Goal: Task Accomplishment & Management: Use online tool/utility

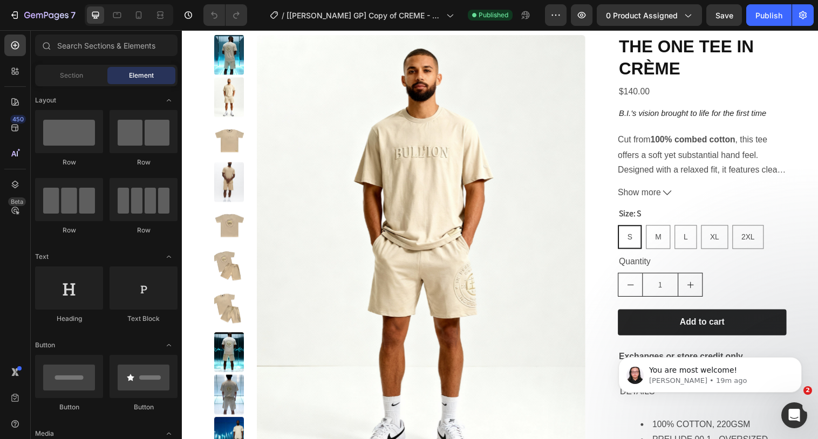
scroll to position [35, 0]
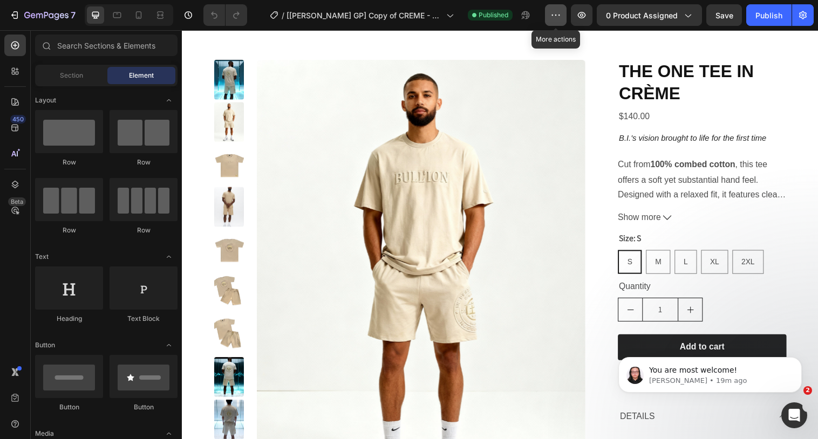
click at [561, 19] on icon "button" at bounding box center [556, 15] width 11 height 11
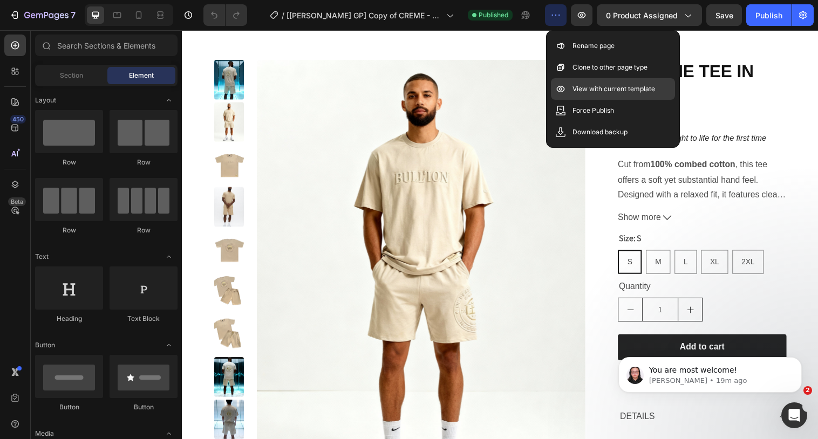
click at [580, 86] on p "View with current template" at bounding box center [614, 89] width 83 height 11
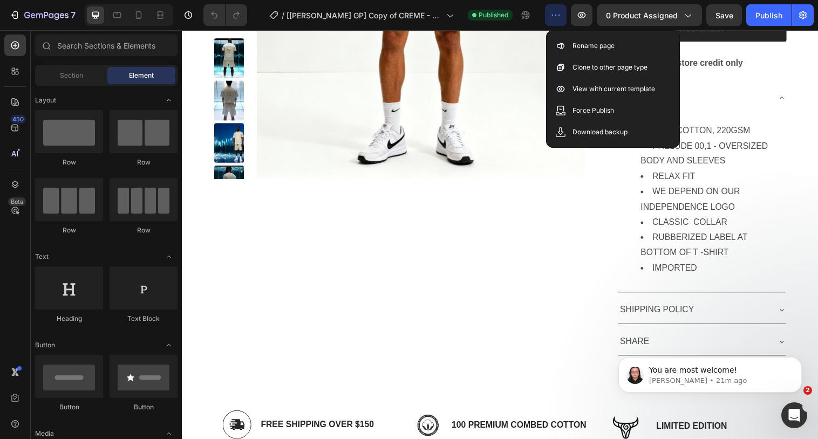
scroll to position [280, 0]
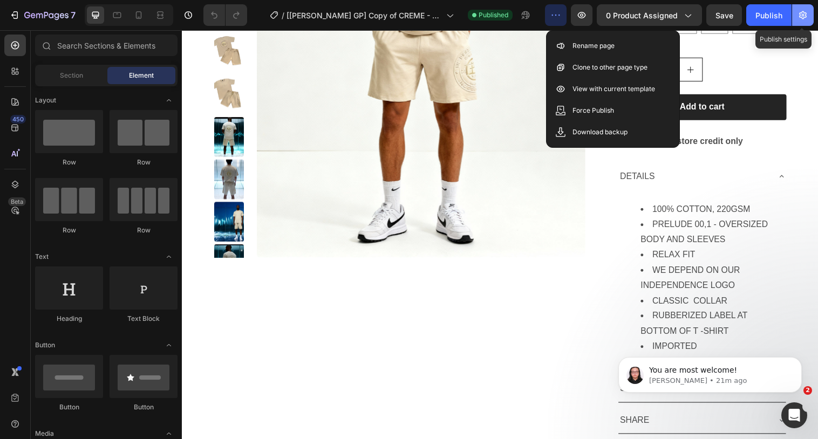
click at [804, 17] on icon "button" at bounding box center [803, 15] width 8 height 8
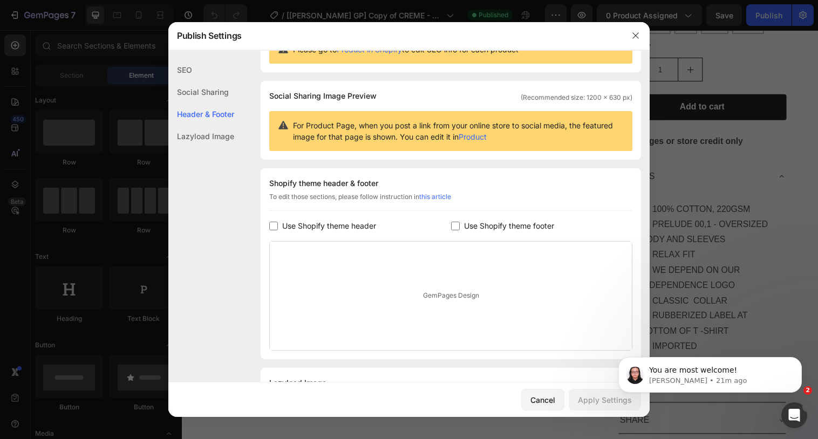
scroll to position [106, 0]
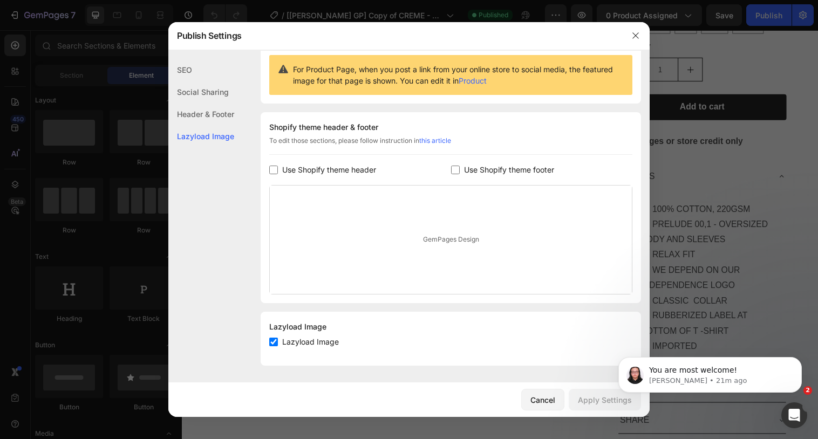
click at [344, 166] on span "Use Shopify theme header" at bounding box center [329, 170] width 94 height 13
checkbox input "true"
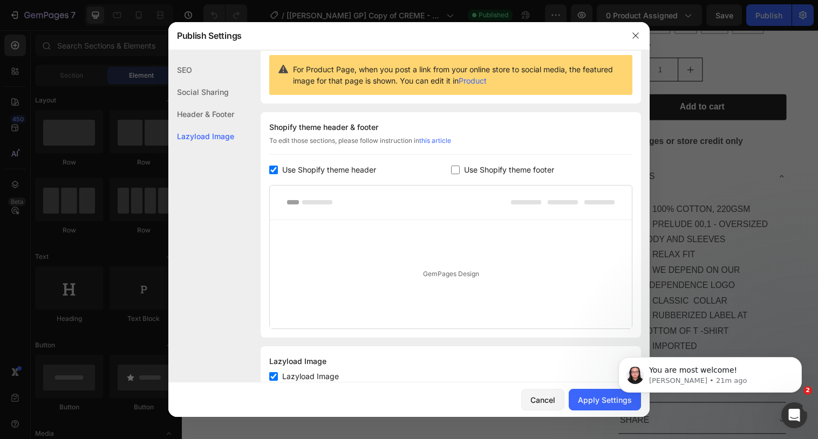
click at [462, 174] on label "Use Shopify theme footer" at bounding box center [507, 170] width 94 height 13
checkbox input "true"
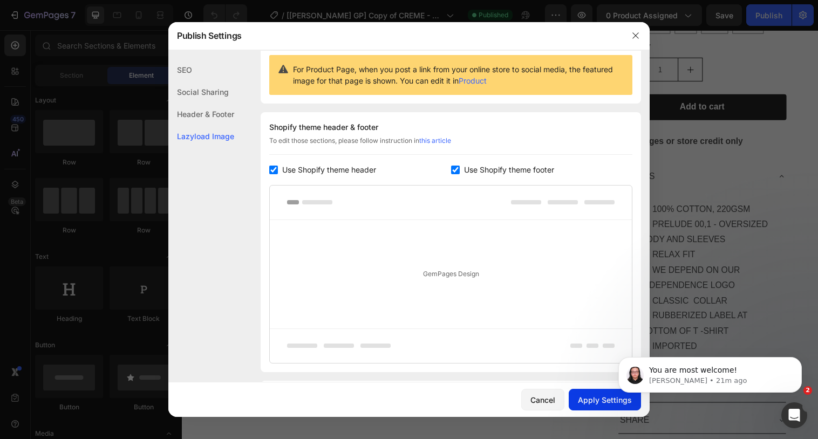
click at [600, 405] on div "Apply Settings" at bounding box center [605, 400] width 54 height 11
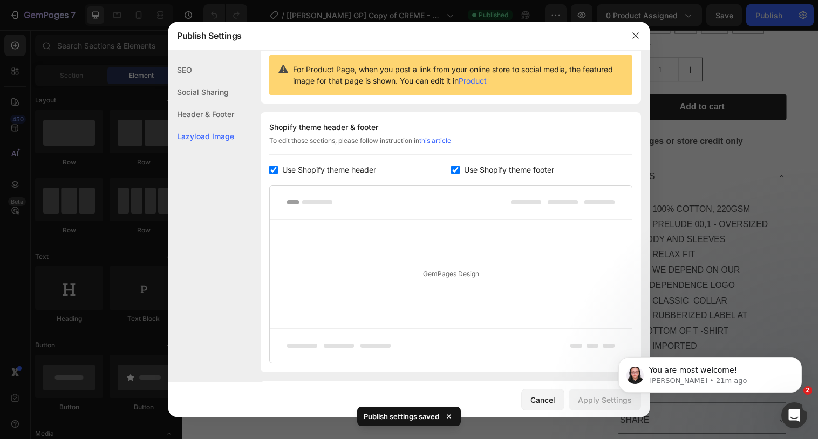
click at [554, 14] on div at bounding box center [409, 219] width 818 height 439
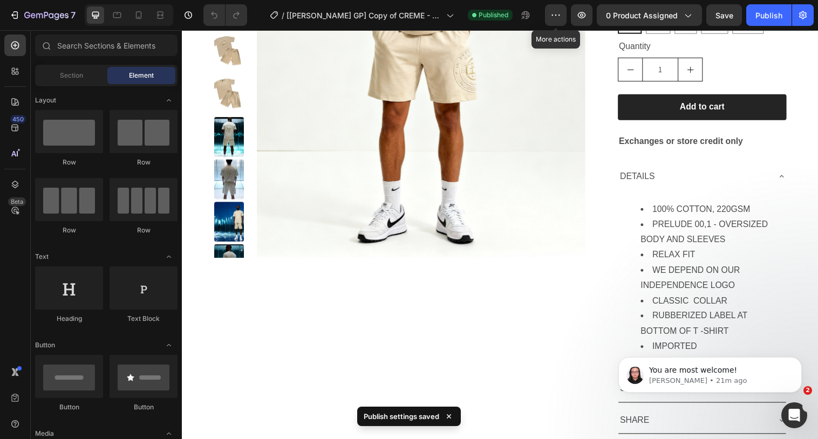
click at [554, 14] on icon "button" at bounding box center [556, 15] width 11 height 11
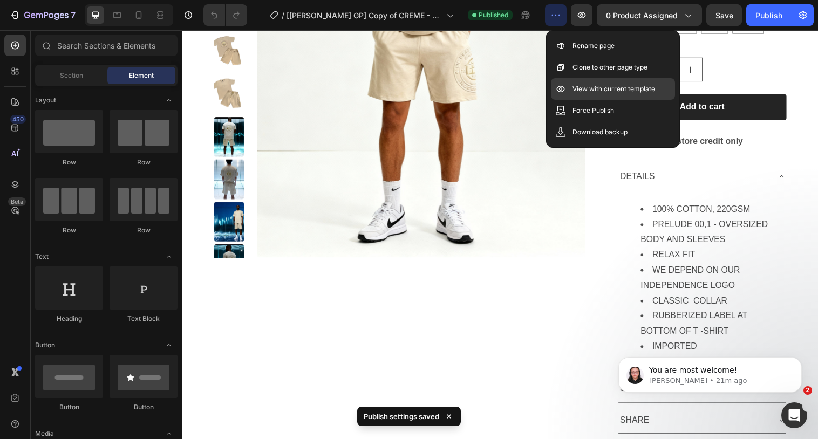
click at [588, 84] on p "View with current template" at bounding box center [614, 89] width 83 height 11
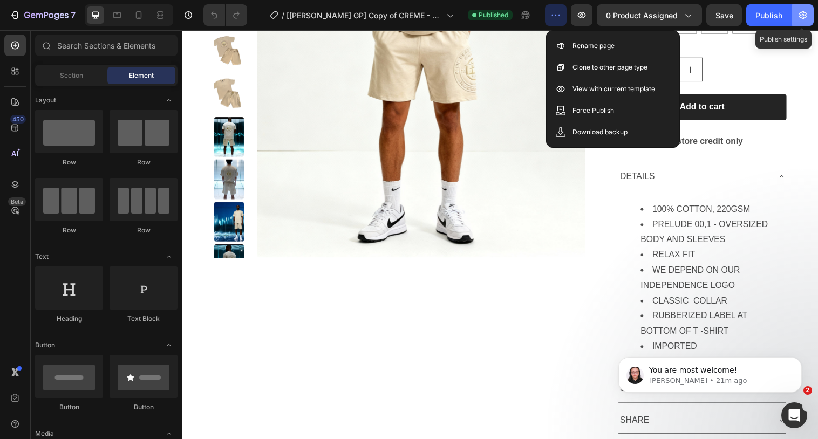
click at [808, 22] on button "button" at bounding box center [803, 15] width 22 height 22
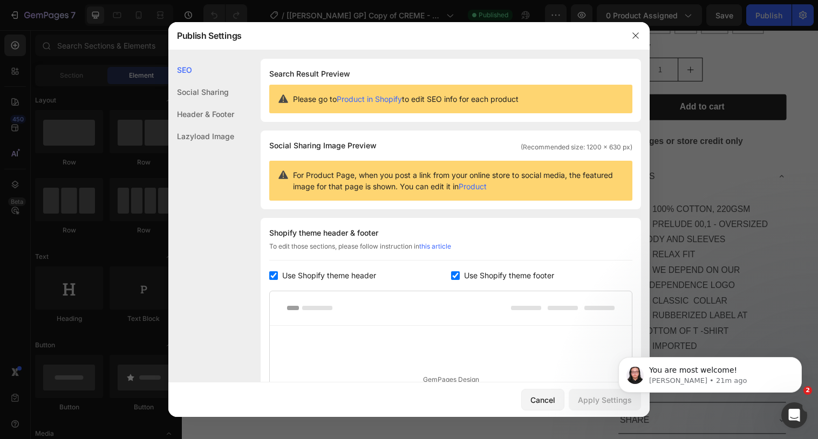
click at [506, 269] on span "Use Shopify theme footer" at bounding box center [509, 275] width 90 height 13
checkbox input "false"
click at [371, 272] on span "Use Shopify theme header" at bounding box center [329, 275] width 94 height 13
checkbox input "false"
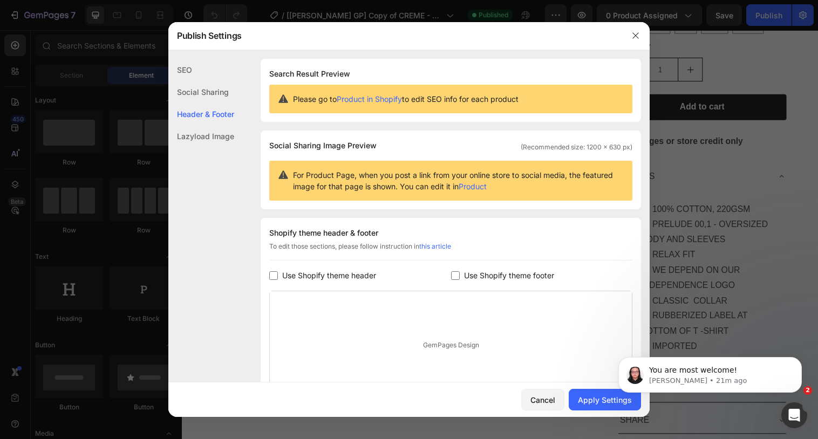
click at [611, 402] on body "You are most welcome! [PERSON_NAME] • 21m ago" at bounding box center [710, 372] width 207 height 67
click at [583, 396] on div "Apply Settings" at bounding box center [605, 400] width 54 height 11
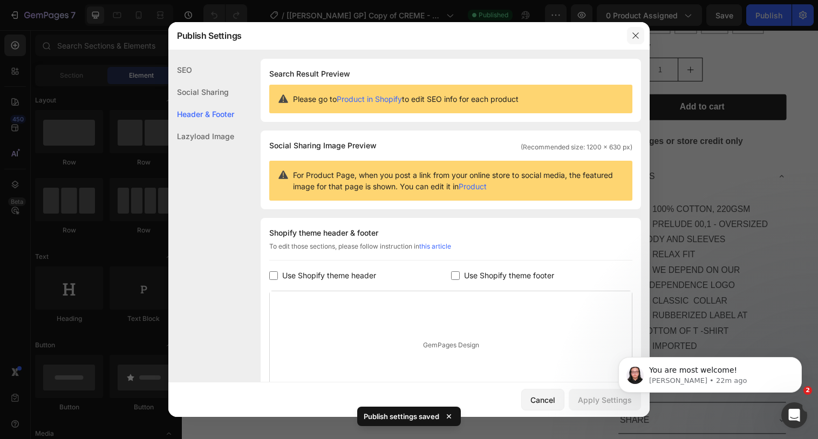
click at [635, 34] on icon "button" at bounding box center [636, 35] width 9 height 9
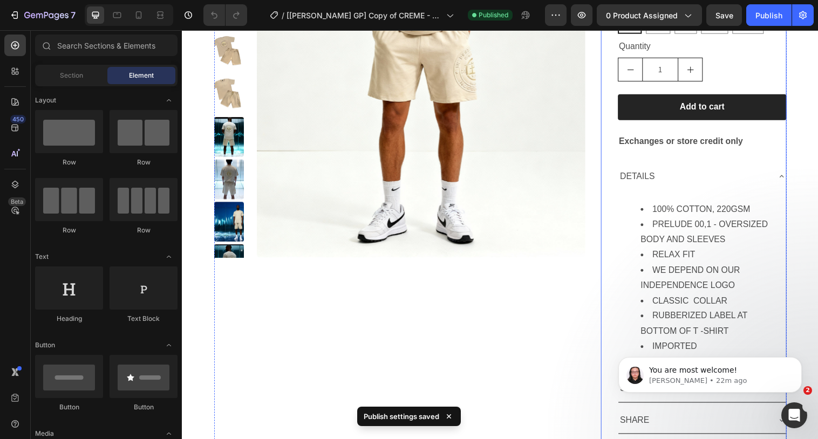
click at [609, 114] on div "THE ONE TEE IN CRÈME Product Title $140.00 Product Price Product Price B.I.'s v…" at bounding box center [702, 144] width 189 height 656
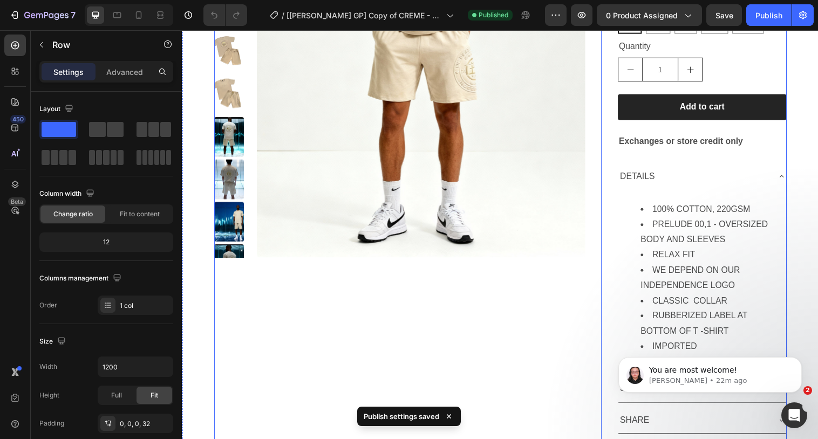
click at [599, 111] on div "Product Images THE ONE TEE IN CRÈME Product Title $140.00 Product Price Product…" at bounding box center [505, 144] width 583 height 656
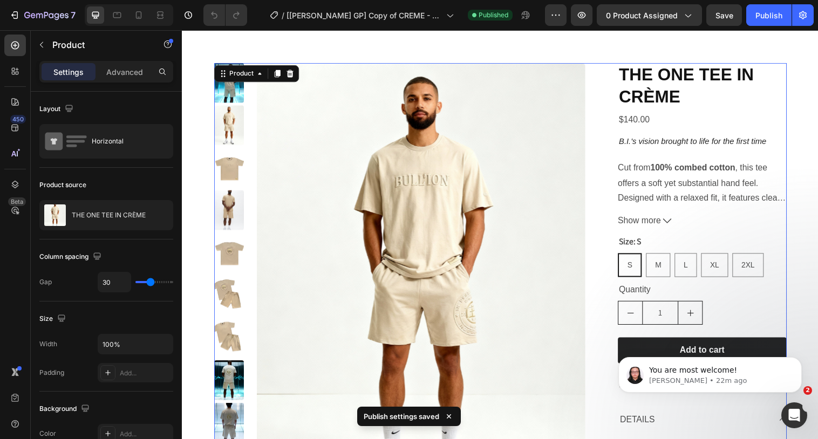
scroll to position [0, 0]
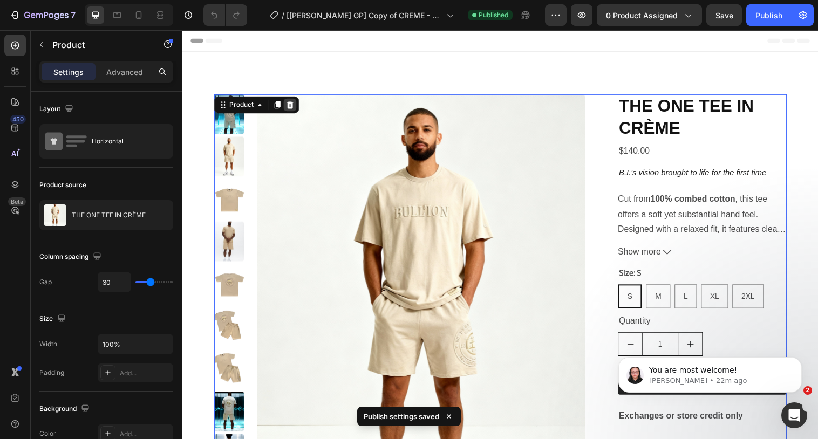
click at [293, 106] on icon at bounding box center [291, 107] width 7 height 8
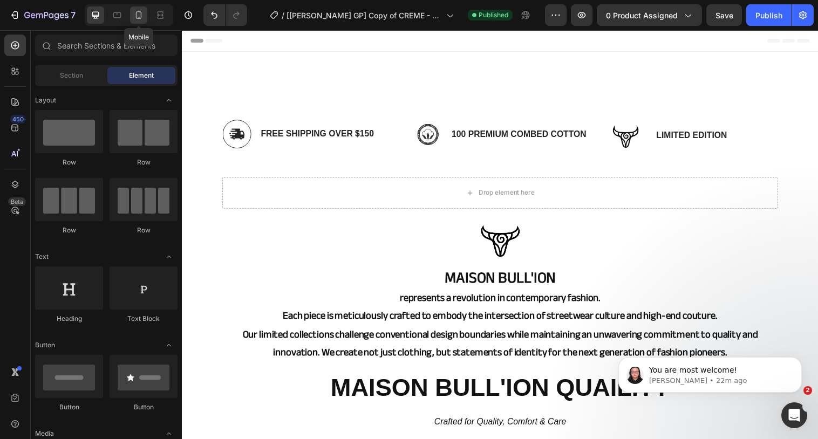
click at [141, 13] on icon at bounding box center [139, 15] width 6 height 8
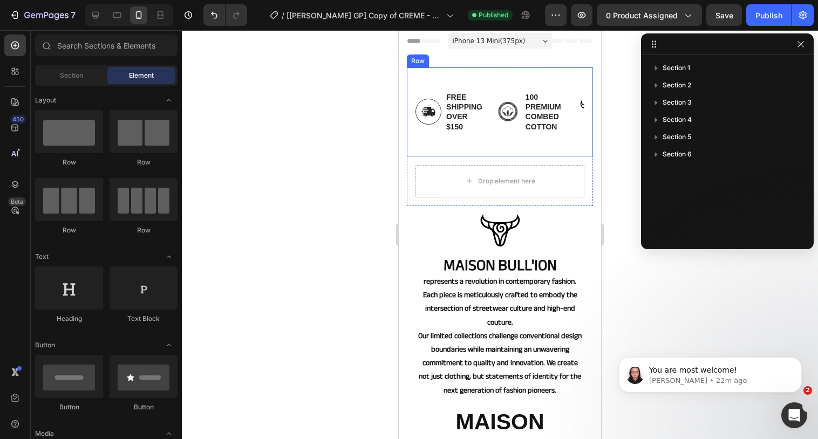
click at [492, 70] on div "Image Free Shipping over $150 Text Block Row Image 100 premium combed cotton Te…" at bounding box center [500, 111] width 186 height 89
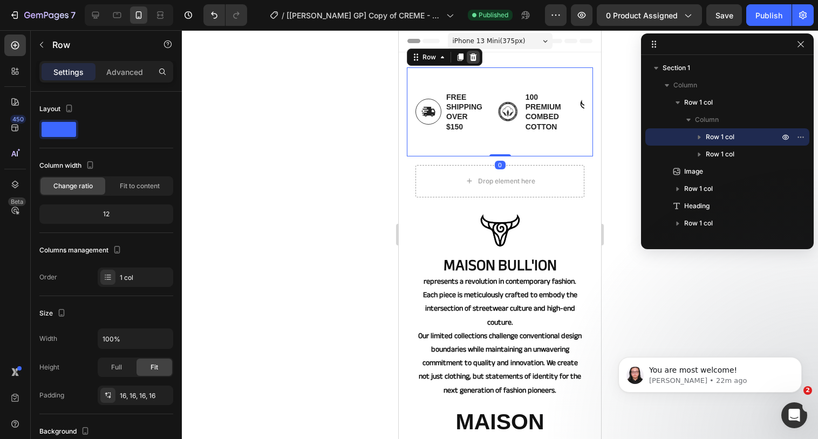
click at [475, 57] on icon at bounding box center [473, 57] width 7 height 8
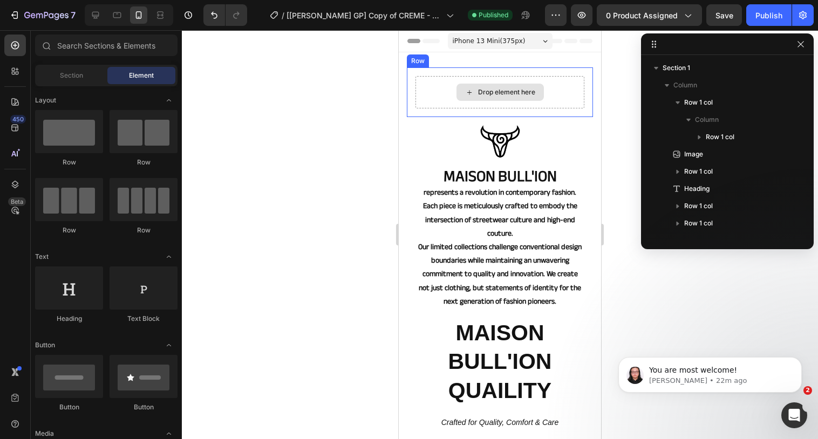
click at [437, 88] on div "Drop element here" at bounding box center [500, 92] width 169 height 32
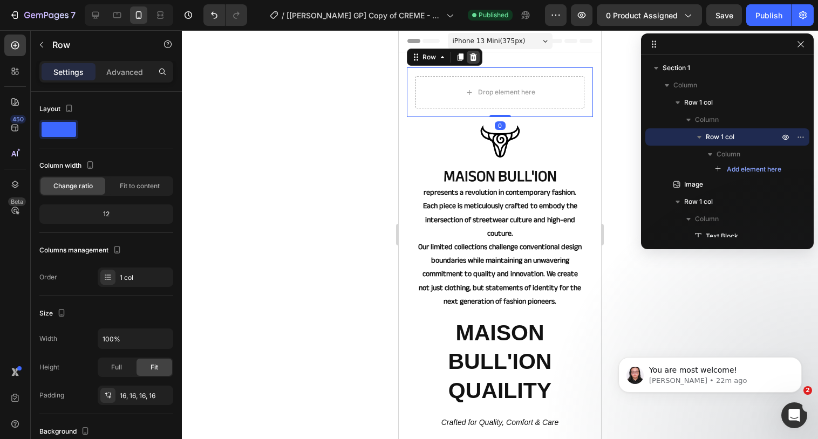
click at [477, 57] on icon at bounding box center [473, 57] width 9 height 9
